Goal: Find specific page/section: Find specific page/section

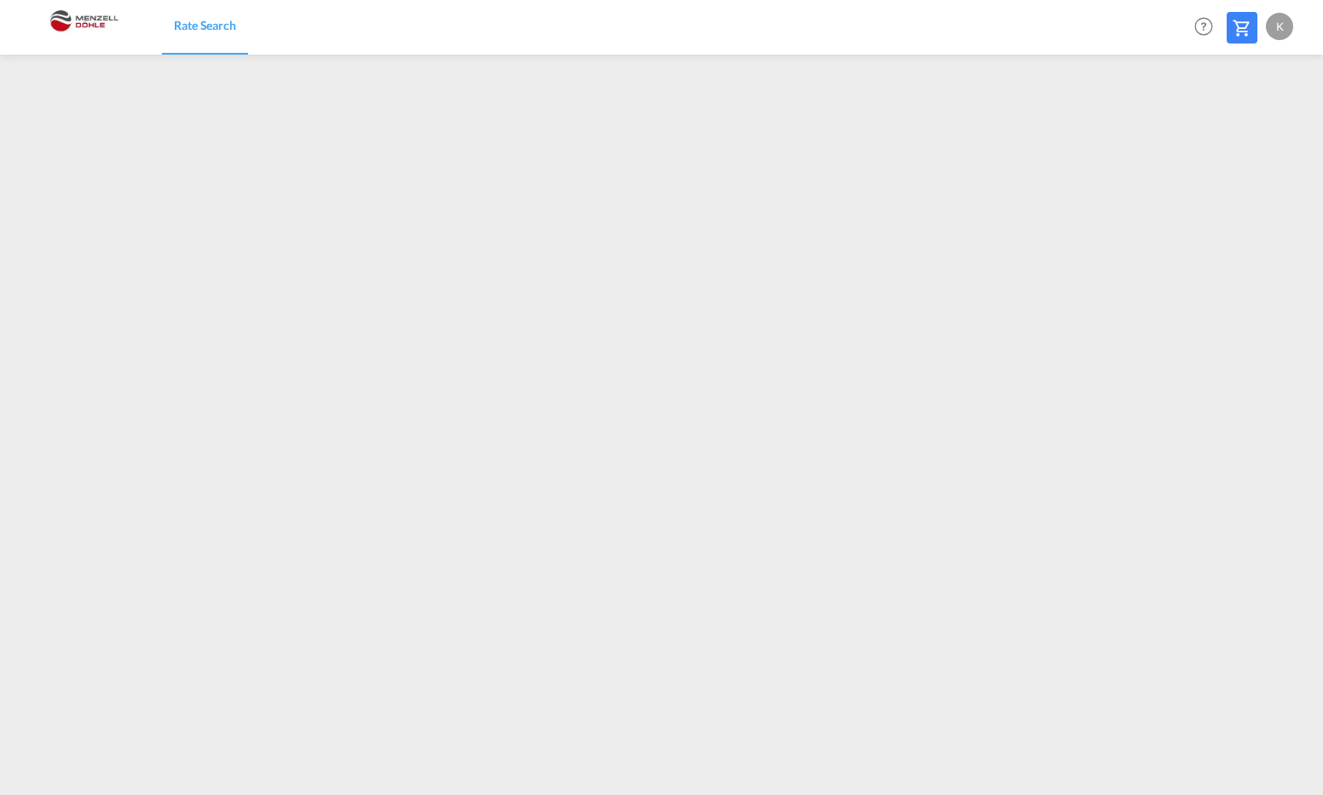
click at [1269, 28] on div "K" at bounding box center [1279, 26] width 27 height 27
click at [1259, 72] on button "My Profile" at bounding box center [1260, 75] width 111 height 34
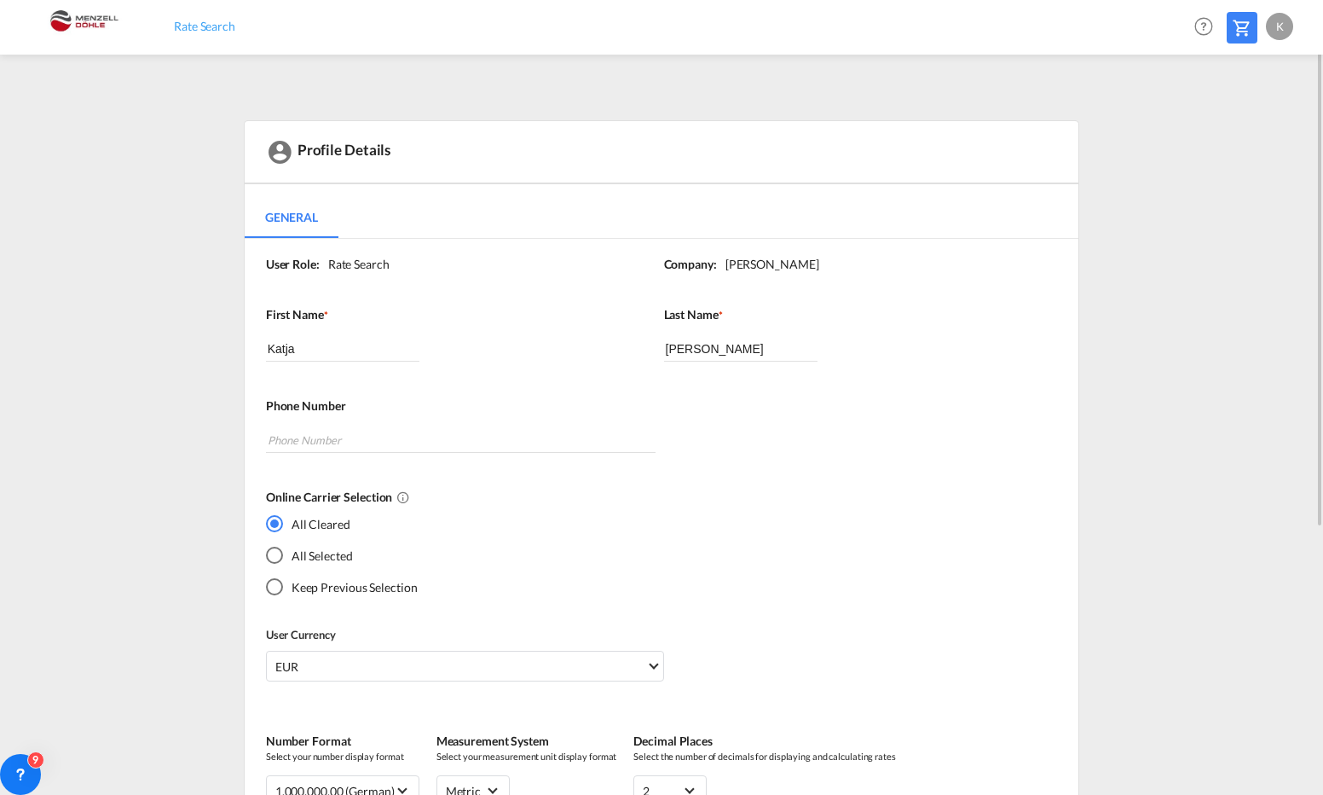
click at [177, 29] on span "Rate Search" at bounding box center [204, 26] width 61 height 14
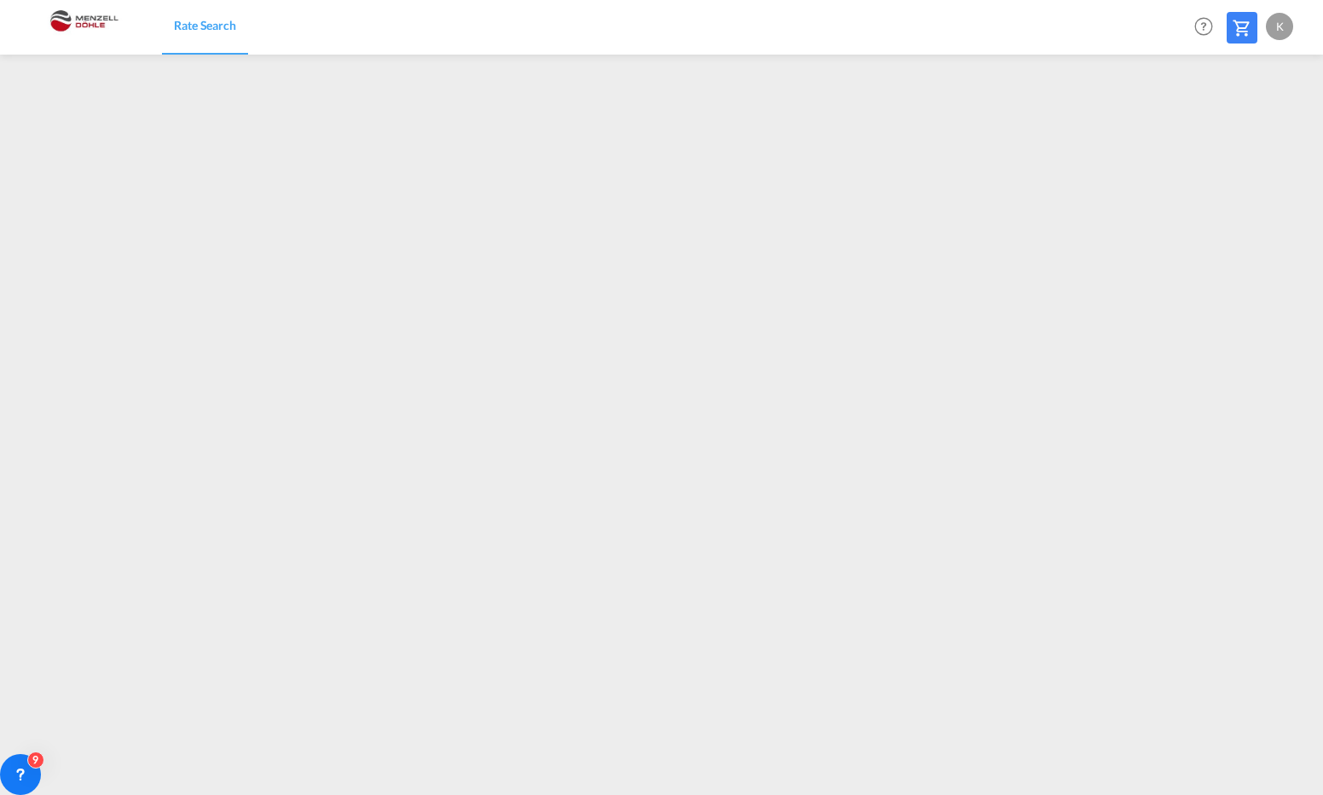
click at [89, 21] on img at bounding box center [83, 27] width 115 height 38
click at [1238, 19] on md-icon at bounding box center [1242, 28] width 20 height 20
